Goal: Find contact information: Find contact information

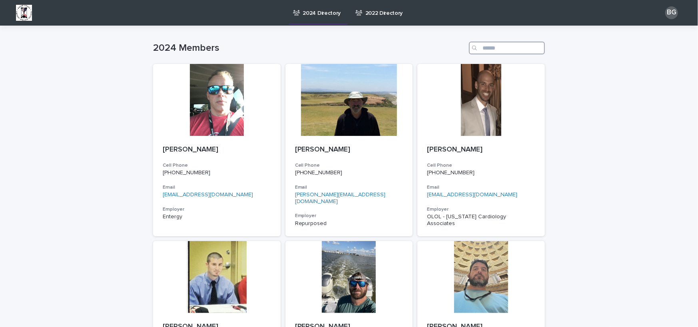
click at [494, 48] on input "Search" at bounding box center [507, 48] width 76 height 13
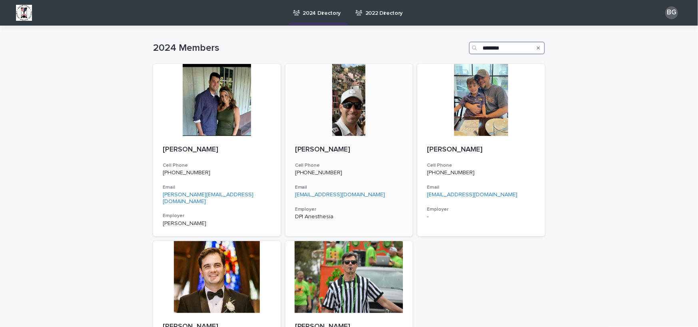
type input "********"
click at [339, 146] on p "[PERSON_NAME]" at bounding box center [349, 150] width 108 height 9
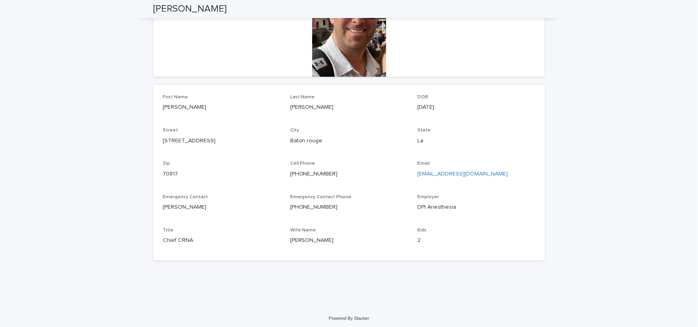
scroll to position [160, 0]
drag, startPoint x: 326, startPoint y: 172, endPoint x: 289, endPoint y: 172, distance: 36.8
click at [290, 172] on p "[PHONE_NUMBER]" at bounding box center [349, 172] width 118 height 8
copy link "225) 572-5142"
drag, startPoint x: 203, startPoint y: 139, endPoint x: 158, endPoint y: 139, distance: 45.2
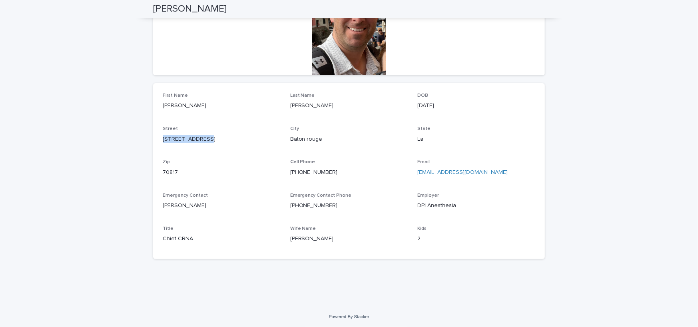
click at [158, 139] on div "First Name [PERSON_NAME] Last Name [PERSON_NAME] DOB [DEMOGRAPHIC_DATA] Street …" at bounding box center [349, 171] width 392 height 176
